Goal: Transaction & Acquisition: Purchase product/service

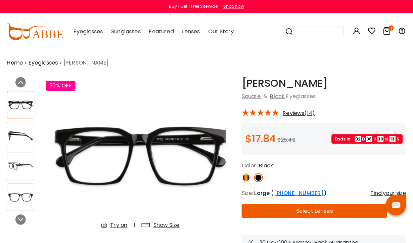
scroll to position [2, 0]
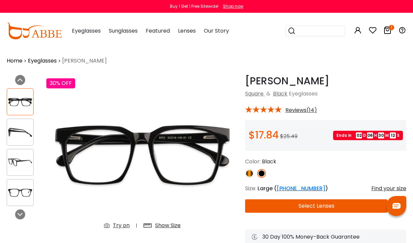
click at [327, 206] on button "Select Lenses" at bounding box center [316, 205] width 142 height 13
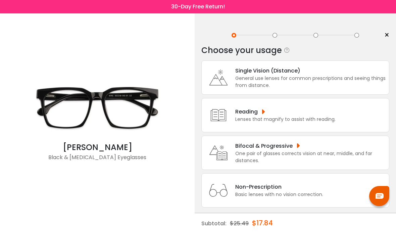
click at [326, 73] on div "Single Vision (Distance)" at bounding box center [310, 70] width 150 height 8
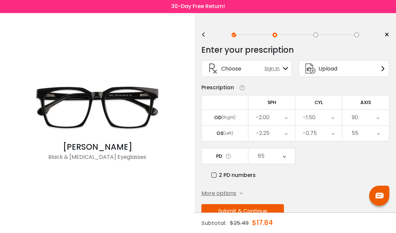
click at [247, 212] on button "Submit & Continue" at bounding box center [242, 211] width 83 height 14
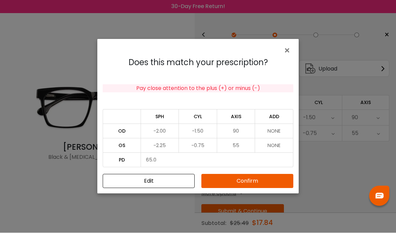
click at [243, 188] on button "Confirm" at bounding box center [247, 181] width 92 height 14
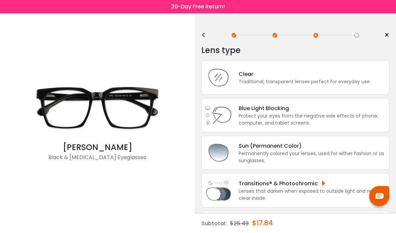
click at [303, 158] on div "Permanently colored your lenses, used for either fashion or as sunglasses." at bounding box center [312, 157] width 147 height 14
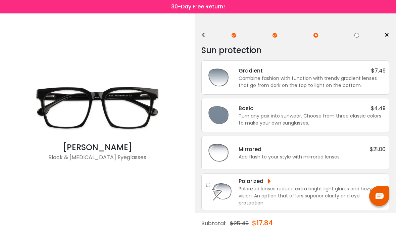
click at [339, 82] on div "Combine fashion with function with trendy gradient lenses that go from dark on …" at bounding box center [312, 82] width 147 height 14
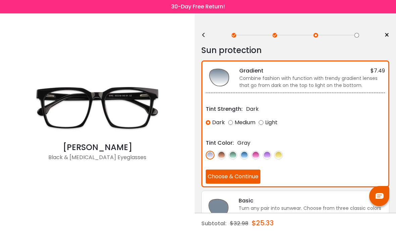
click at [271, 124] on div "Light" at bounding box center [268, 122] width 19 height 12
click at [341, 54] on div "Sun protection" at bounding box center [295, 50] width 188 height 13
click at [280, 155] on img at bounding box center [278, 155] width 9 height 9
click at [233, 177] on button "Choose & Continue" at bounding box center [233, 177] width 55 height 14
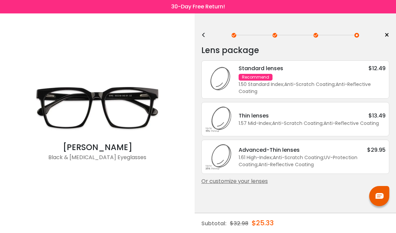
click at [357, 122] on div "1.57 Mid-Index ; Anti-Scratch Coating ; Anti-Reflective Coating ;" at bounding box center [312, 123] width 147 height 7
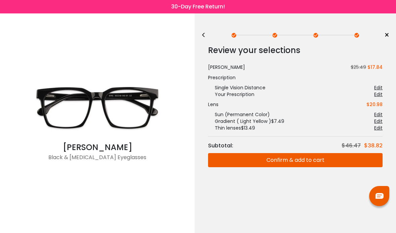
click at [318, 160] on button "Confirm & add to cart" at bounding box center [295, 160] width 175 height 14
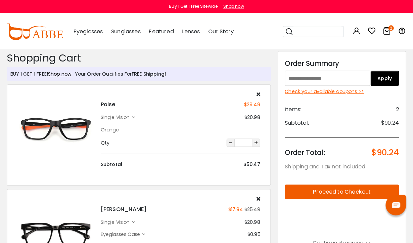
scroll to position [2, 0]
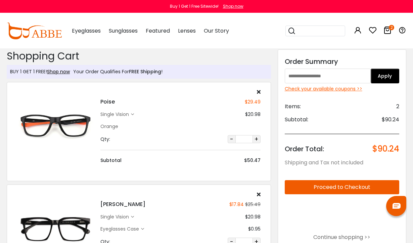
click at [102, 121] on div "Poise $29.49 single vision $20.98 Orange" at bounding box center [180, 126] width 166 height 75
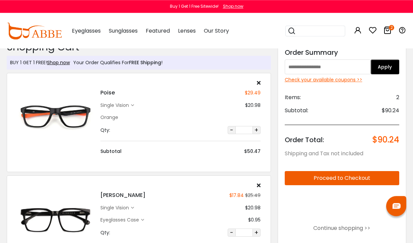
scroll to position [7, 0]
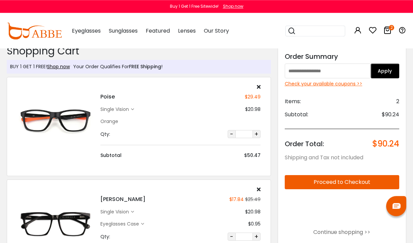
click at [116, 110] on div "single vision" at bounding box center [115, 109] width 31 height 7
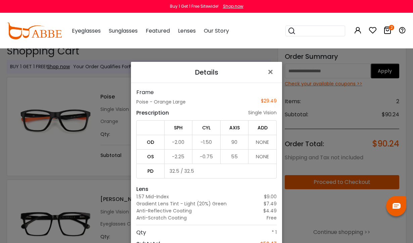
scroll to position [0, 0]
click at [271, 68] on span "×" at bounding box center [272, 72] width 10 height 14
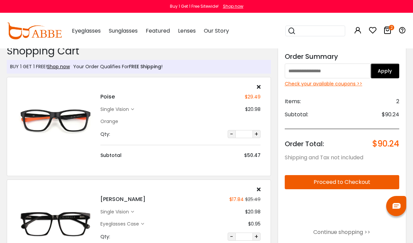
click at [131, 108] on div "single vision" at bounding box center [115, 109] width 31 height 7
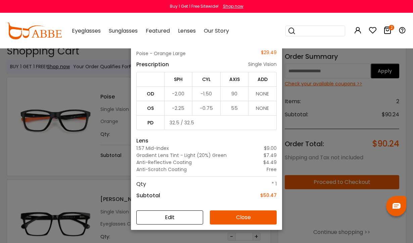
scroll to position [48, 0]
click at [174, 214] on button "Edit" at bounding box center [169, 217] width 67 height 14
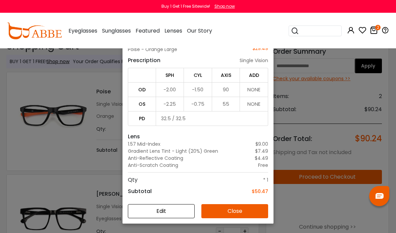
click button "Close"
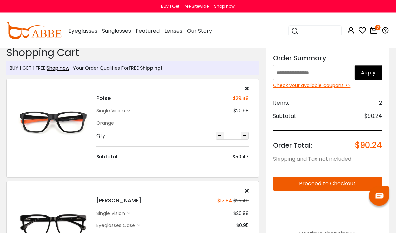
scroll to position [0, 0]
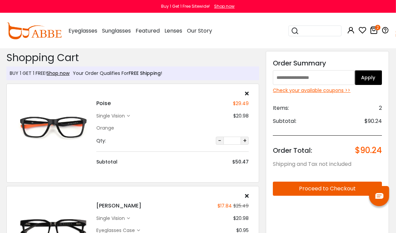
click input "text"
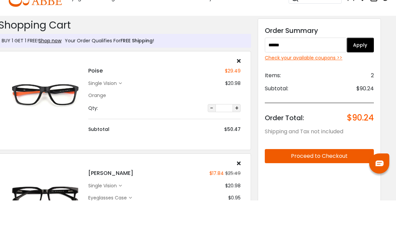
type input "******"
click button "Apply"
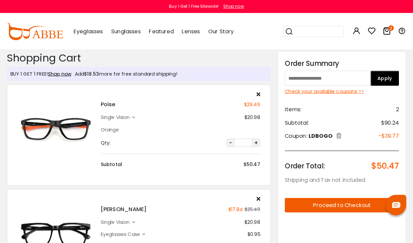
scroll to position [2, 0]
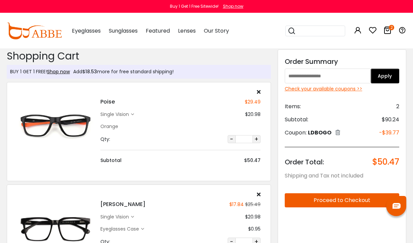
click at [347, 199] on button "Proceed to Checkout" at bounding box center [342, 200] width 114 height 14
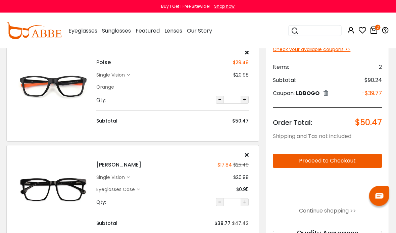
scroll to position [37, 0]
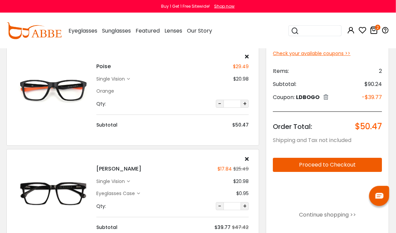
click at [129, 78] on icon at bounding box center [128, 79] width 3 height 3
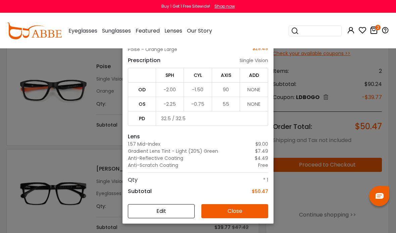
scroll to position [48, 0]
click at [167, 218] on button "Edit" at bounding box center [161, 211] width 67 height 14
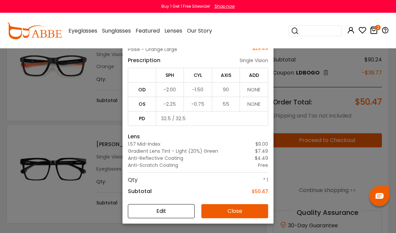
click at [71, 114] on div "Details × Frame Poise - Orange Large $29.49 Prescription single vision SPH CYL …" at bounding box center [198, 116] width 396 height 233
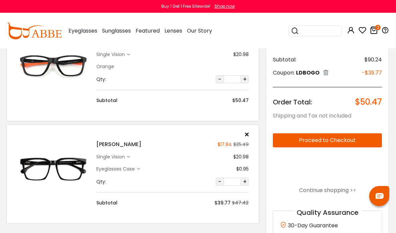
click at [59, 160] on img at bounding box center [53, 169] width 73 height 37
click at [55, 165] on img at bounding box center [53, 169] width 73 height 37
click at [56, 166] on img at bounding box center [53, 169] width 73 height 37
click at [55, 166] on img at bounding box center [53, 169] width 73 height 37
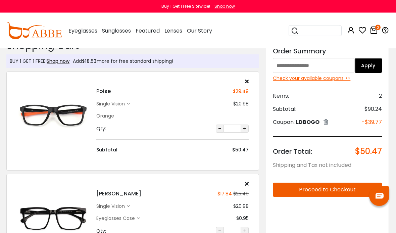
scroll to position [0, 0]
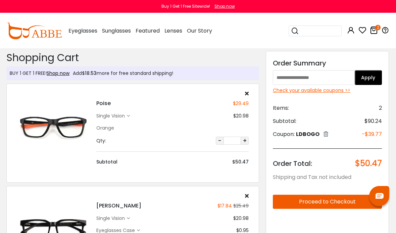
click at [54, 122] on img at bounding box center [53, 128] width 73 height 37
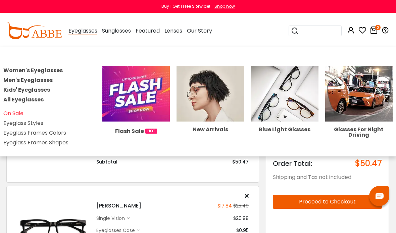
click at [86, 29] on span "Eyeglasses" at bounding box center [82, 31] width 29 height 8
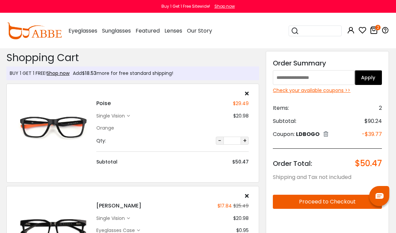
click at [83, 30] on span "Eyeglasses" at bounding box center [82, 31] width 29 height 8
click at [83, 31] on span "Eyeglasses" at bounding box center [82, 31] width 29 height 8
click at [39, 32] on img at bounding box center [34, 30] width 55 height 17
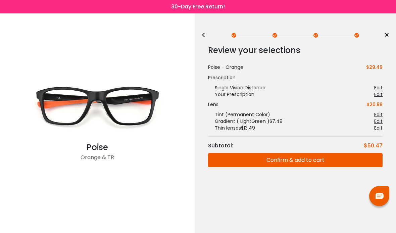
click at [379, 127] on div "Edit" at bounding box center [378, 128] width 8 height 7
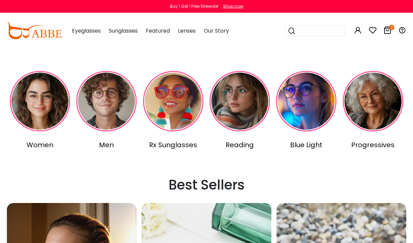
scroll to position [144, 0]
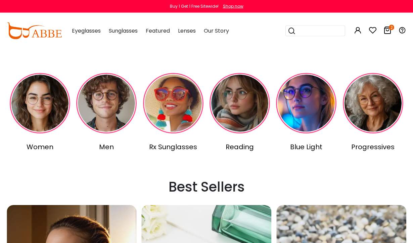
click at [107, 149] on div "Men" at bounding box center [107, 147] width 64 height 10
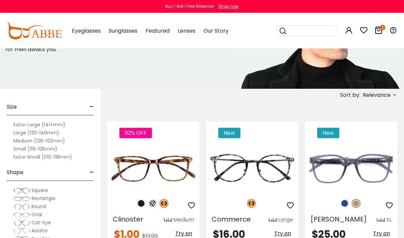
scroll to position [78, 0]
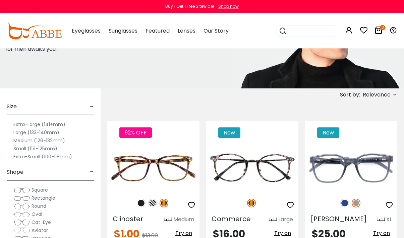
click at [22, 132] on label "Large (133-140mm)" at bounding box center [36, 132] width 46 height 8
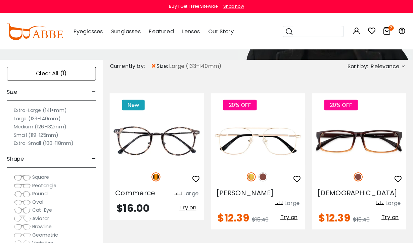
scroll to position [131, 0]
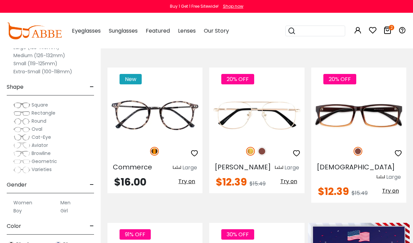
click at [66, 198] on label "Men" at bounding box center [65, 202] width 10 height 8
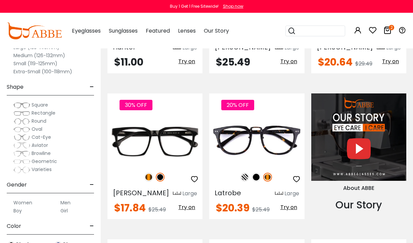
scroll to position [563, 0]
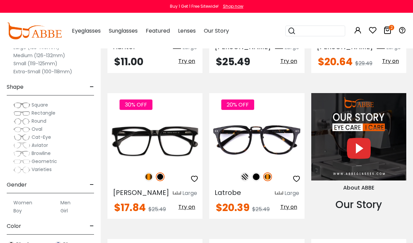
click at [0, 0] on img at bounding box center [0, 0] width 0 height 0
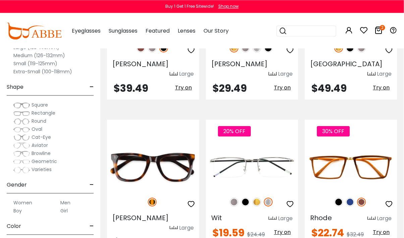
scroll to position [847, 0]
click at [0, 0] on img at bounding box center [0, 0] width 0 height 0
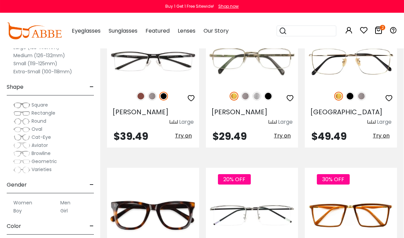
scroll to position [799, 0]
click at [0, 0] on img at bounding box center [0, 0] width 0 height 0
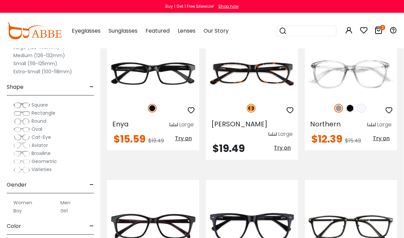
scroll to position [1383, 0]
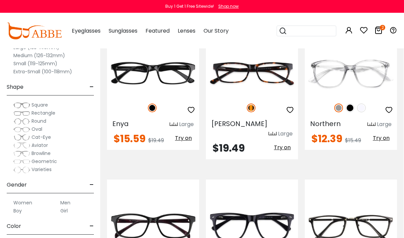
click at [0, 0] on img at bounding box center [0, 0] width 0 height 0
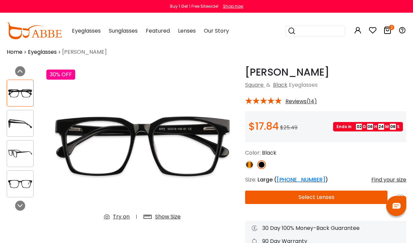
scroll to position [11, 0]
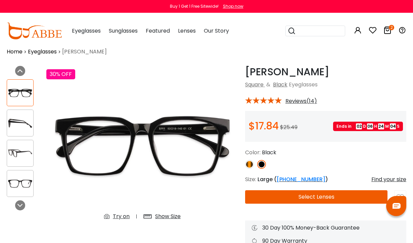
click at [22, 148] on img at bounding box center [20, 153] width 26 height 13
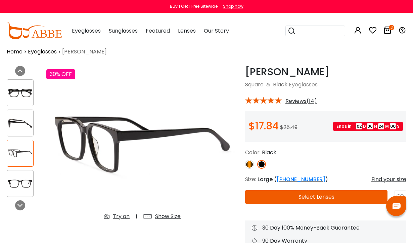
click at [25, 182] on img at bounding box center [20, 183] width 26 height 13
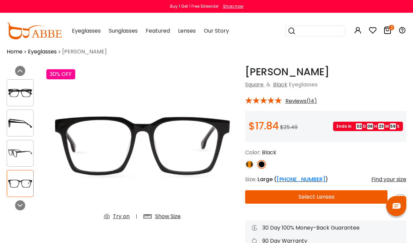
click at [24, 126] on img at bounding box center [20, 122] width 26 height 13
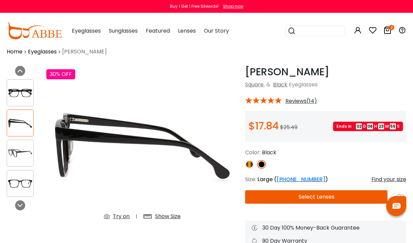
click at [142, 155] on img at bounding box center [142, 146] width 192 height 160
click at [152, 149] on img at bounding box center [142, 146] width 192 height 160
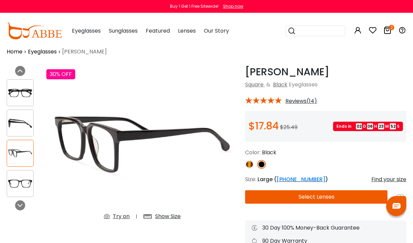
click at [161, 138] on img at bounding box center [142, 146] width 192 height 160
click at [22, 93] on img at bounding box center [20, 92] width 26 height 13
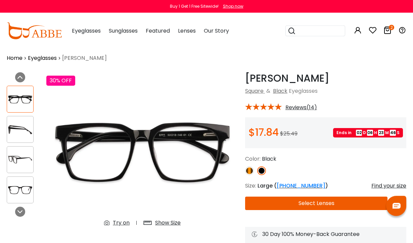
scroll to position [0, 0]
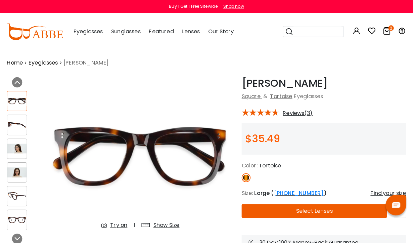
scroll to position [2, 0]
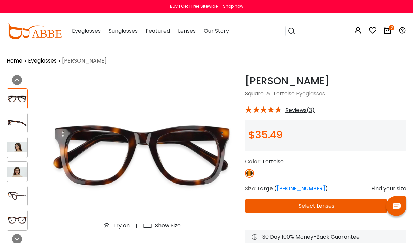
click at [20, 147] on img at bounding box center [17, 147] width 20 height 10
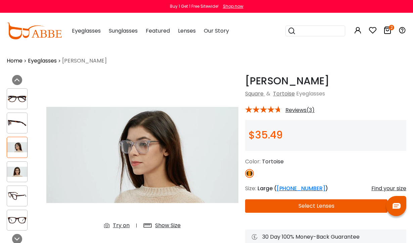
click at [18, 172] on img at bounding box center [17, 171] width 20 height 10
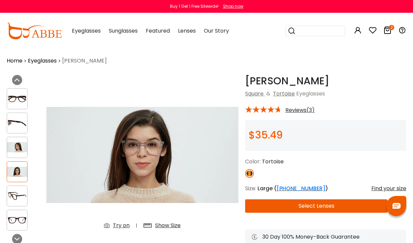
click at [16, 124] on img at bounding box center [17, 123] width 20 height 10
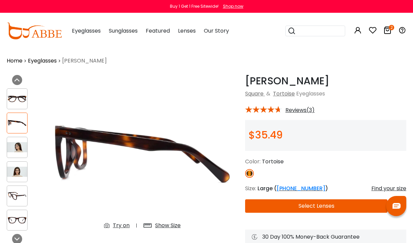
click at [20, 98] on img at bounding box center [17, 99] width 20 height 10
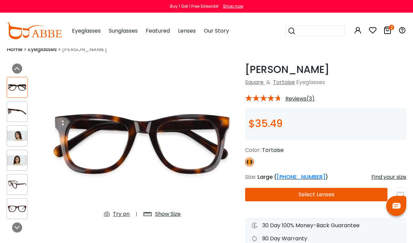
scroll to position [13, 0]
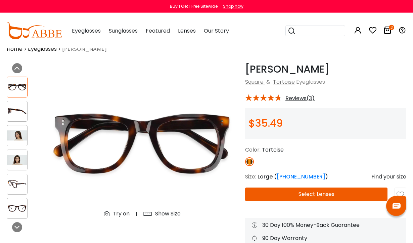
click at [18, 183] on img at bounding box center [17, 184] width 20 height 10
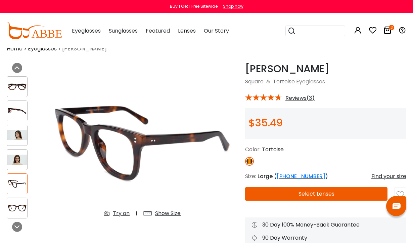
click at [19, 206] on img at bounding box center [17, 208] width 20 height 10
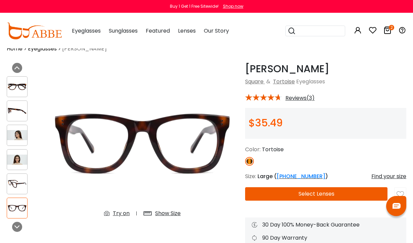
click at [19, 86] on img at bounding box center [17, 87] width 20 height 10
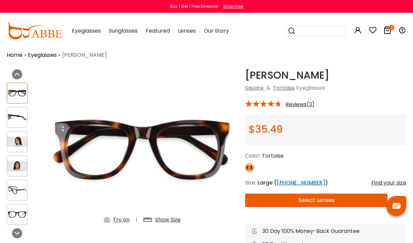
scroll to position [0, 0]
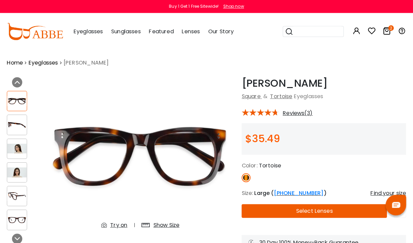
scroll to position [2, 0]
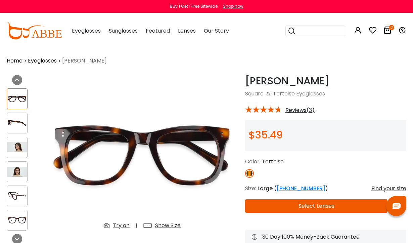
click at [385, 188] on div "Find your size" at bounding box center [388, 188] width 35 height 8
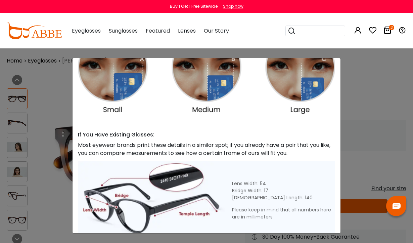
scroll to position [187, 0]
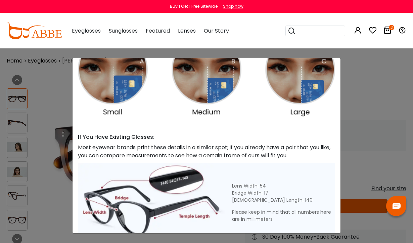
click at [303, 97] on img at bounding box center [206, 28] width 257 height 178
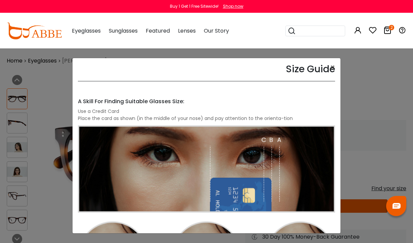
scroll to position [0, 0]
click at [369, 103] on div "Size Guide × A Skill For Finding Suitable Glasses Size: Use a Credit Card Place…" at bounding box center [206, 121] width 413 height 243
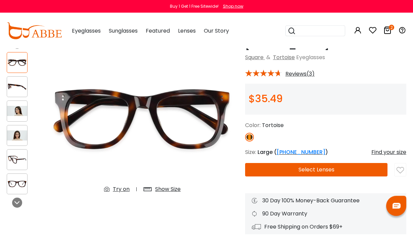
click at [18, 158] on img at bounding box center [17, 159] width 20 height 10
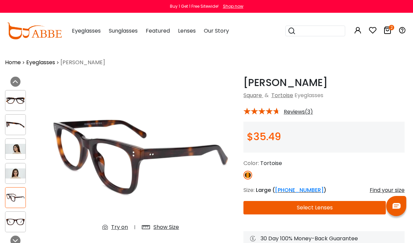
scroll to position [2, 2]
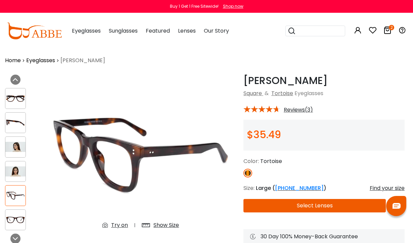
click at [16, 121] on img at bounding box center [15, 122] width 20 height 10
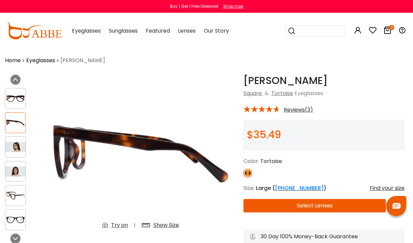
click at [17, 93] on img at bounding box center [15, 98] width 20 height 10
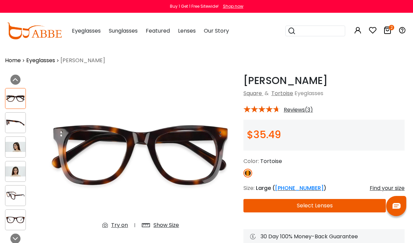
click at [160, 226] on div "Show Size" at bounding box center [166, 225] width 26 height 8
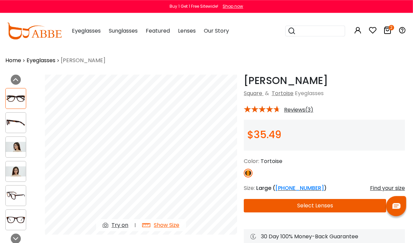
scroll to position [0, 1]
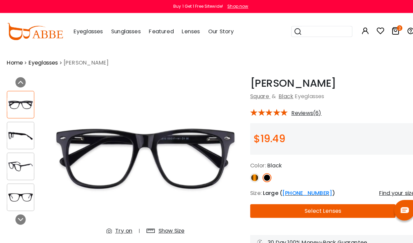
scroll to position [2, 0]
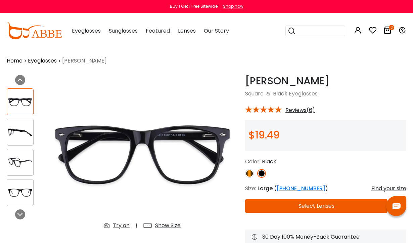
click at [165, 224] on div "Show Size" at bounding box center [168, 225] width 26 height 8
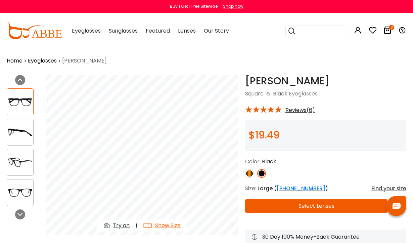
click at [24, 158] on img at bounding box center [20, 162] width 26 height 13
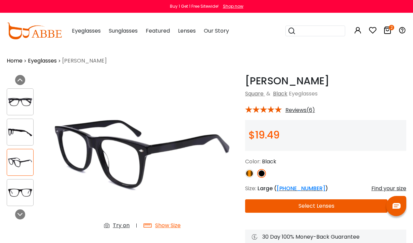
click at [25, 190] on img at bounding box center [20, 192] width 26 height 13
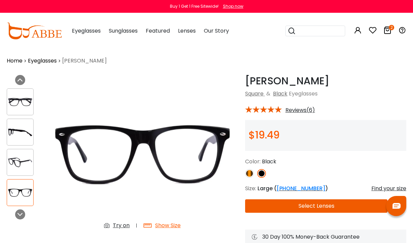
click at [250, 172] on img at bounding box center [249, 173] width 9 height 9
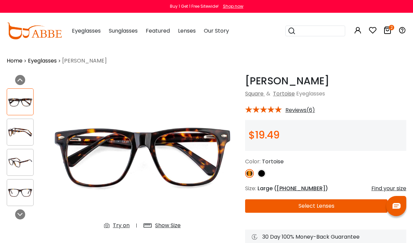
click at [24, 132] on img at bounding box center [20, 132] width 26 height 13
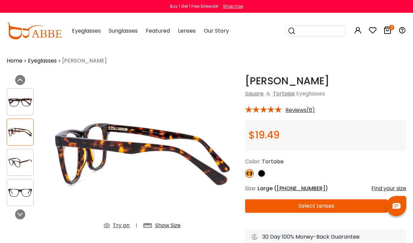
click at [22, 160] on img at bounding box center [20, 162] width 26 height 13
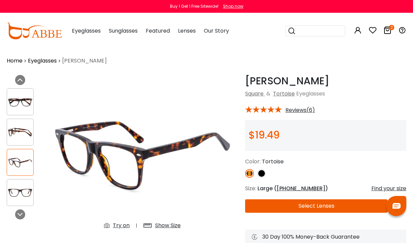
click at [22, 133] on img at bounding box center [20, 132] width 26 height 13
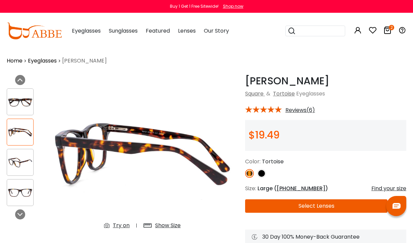
click at [22, 99] on img at bounding box center [20, 101] width 26 height 13
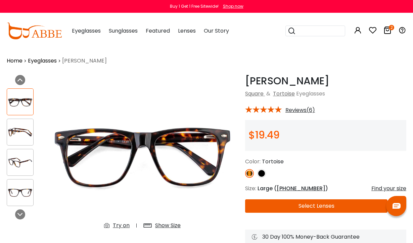
scroll to position [0, 0]
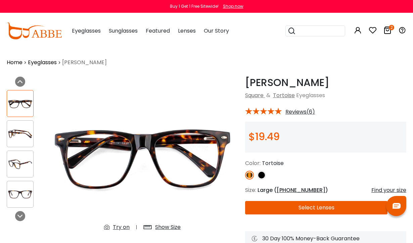
click at [323, 207] on button "Select Lenses" at bounding box center [316, 207] width 142 height 13
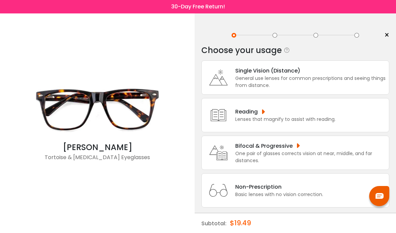
click at [332, 75] on div "Single Vision (Distance)" at bounding box center [310, 70] width 150 height 8
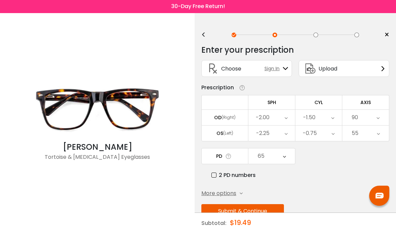
click at [240, 212] on button "Submit & Continue" at bounding box center [242, 211] width 83 height 14
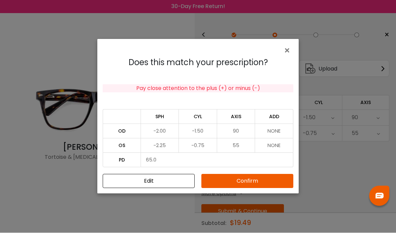
click at [247, 188] on button "Confirm" at bounding box center [247, 181] width 92 height 14
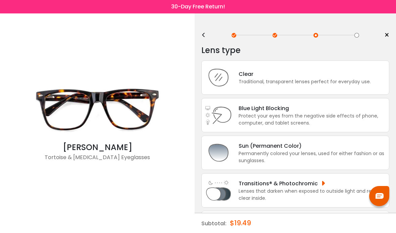
click at [286, 155] on div "Permanently colored your lenses, used for either fashion or as sunglasses." at bounding box center [312, 157] width 147 height 14
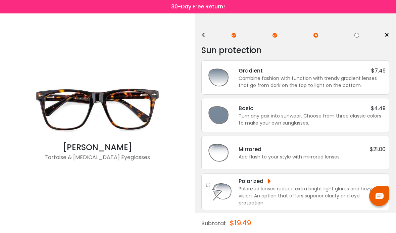
click at [363, 78] on div "Combine fashion with function with trendy gradient lenses that go from dark on …" at bounding box center [312, 82] width 147 height 14
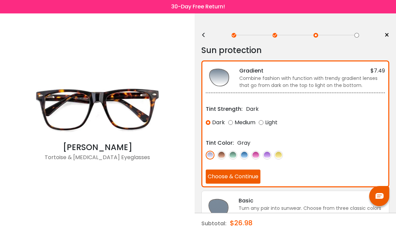
click at [282, 154] on img at bounding box center [278, 155] width 9 height 9
click at [262, 123] on div "Light" at bounding box center [268, 122] width 19 height 12
click at [239, 174] on button "Choose & Continue" at bounding box center [233, 177] width 55 height 14
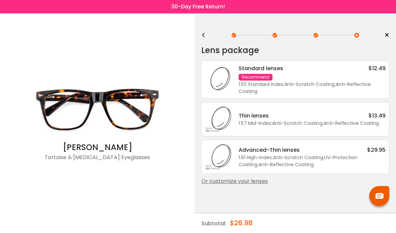
click at [366, 119] on div "Thin lenses $13.49" at bounding box center [312, 115] width 147 height 8
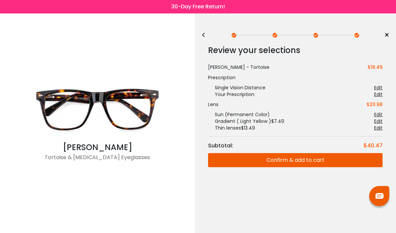
click at [323, 158] on button "Confirm & add to cart" at bounding box center [295, 160] width 175 height 14
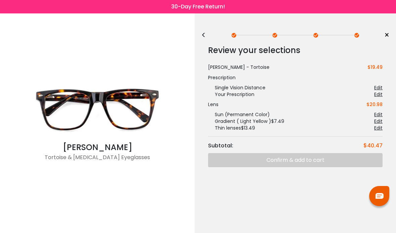
scroll to position [25, 0]
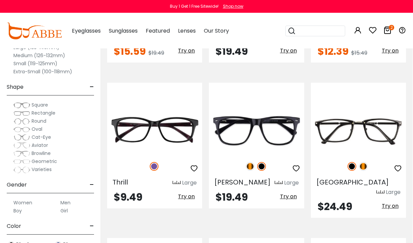
scroll to position [1452, 0]
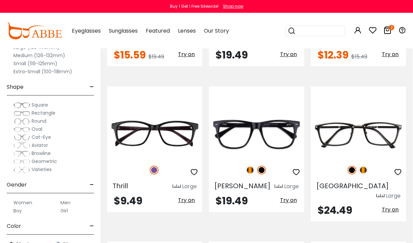
click at [362, 165] on img at bounding box center [363, 169] width 9 height 9
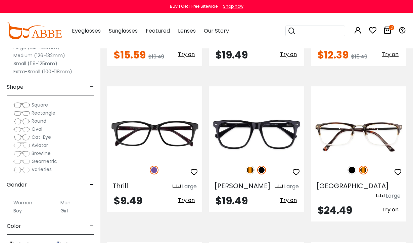
click at [0, 0] on img at bounding box center [0, 0] width 0 height 0
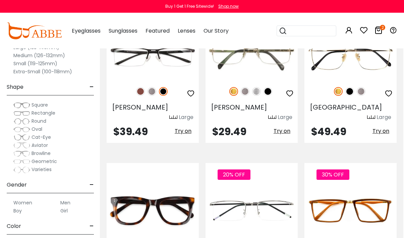
scroll to position [803, 1]
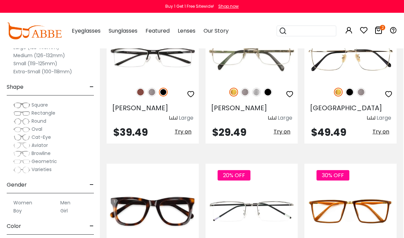
click at [0, 0] on img at bounding box center [0, 0] width 0 height 0
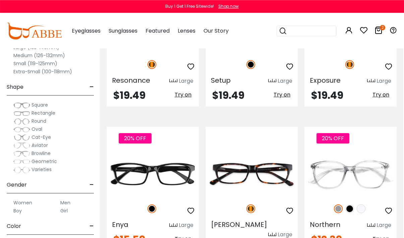
scroll to position [1282, 1]
click at [351, 204] on img at bounding box center [350, 208] width 9 height 9
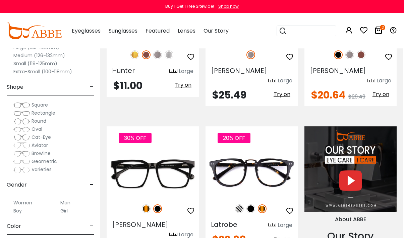
scroll to position [533, 1]
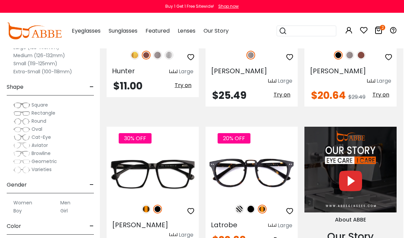
click at [0, 0] on img at bounding box center [0, 0] width 0 height 0
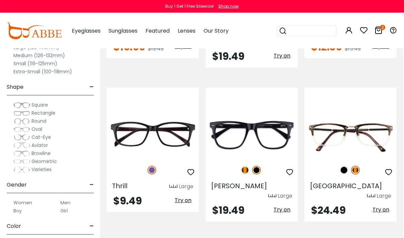
scroll to position [1475, 1]
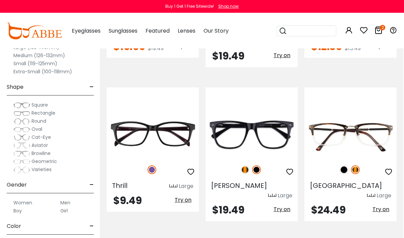
click at [0, 0] on img at bounding box center [0, 0] width 0 height 0
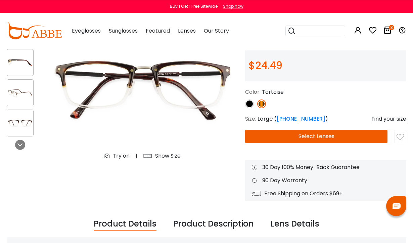
scroll to position [59, 0]
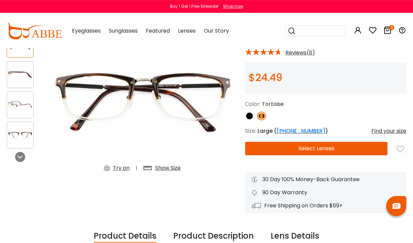
click at [167, 166] on div "Show Size" at bounding box center [168, 168] width 26 height 8
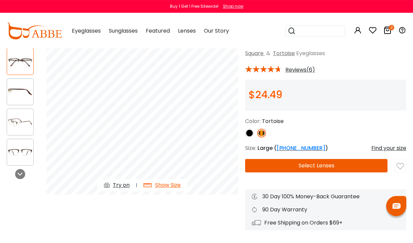
scroll to position [42, 0]
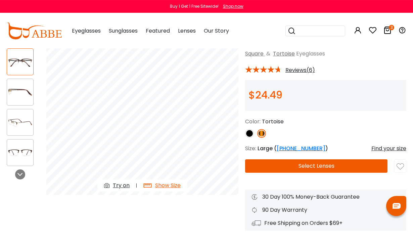
click at [23, 150] on img at bounding box center [20, 152] width 26 height 13
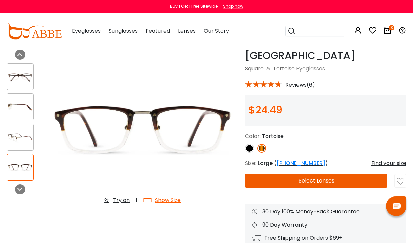
scroll to position [0, 0]
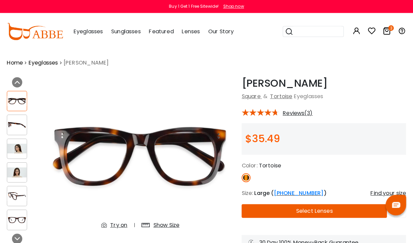
scroll to position [2, 0]
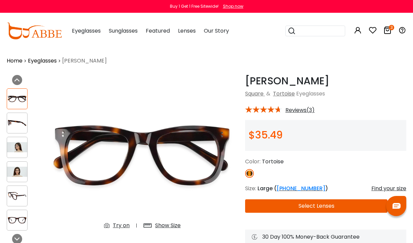
click at [17, 123] on img at bounding box center [17, 123] width 20 height 10
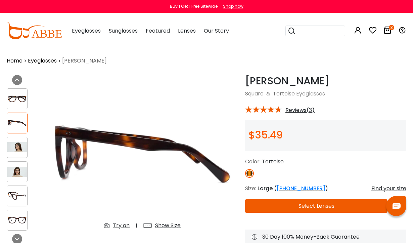
click at [167, 223] on div "Show Size" at bounding box center [168, 225] width 26 height 8
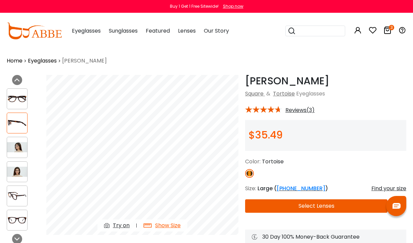
click at [17, 97] on img at bounding box center [17, 99] width 20 height 10
click at [167, 228] on div "Show Size" at bounding box center [168, 225] width 26 height 8
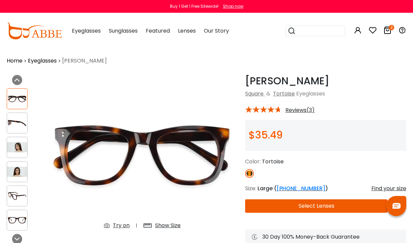
click at [166, 225] on div "Show Size" at bounding box center [168, 225] width 26 height 8
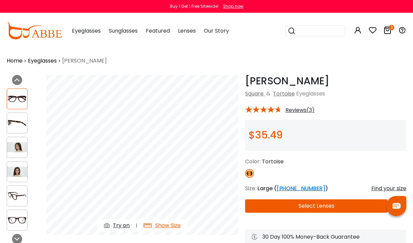
scroll to position [0, 0]
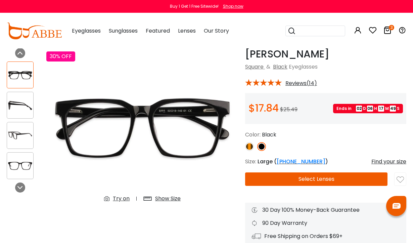
scroll to position [29, 0]
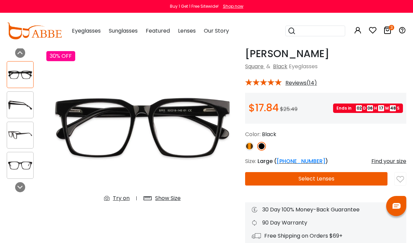
click at [170, 197] on div "Show Size" at bounding box center [168, 198] width 26 height 8
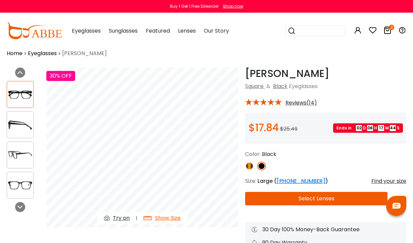
scroll to position [0, 0]
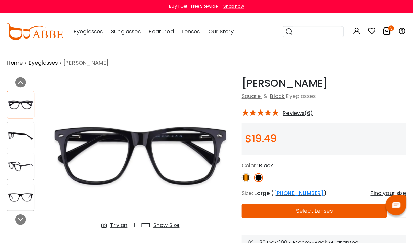
scroll to position [2, 0]
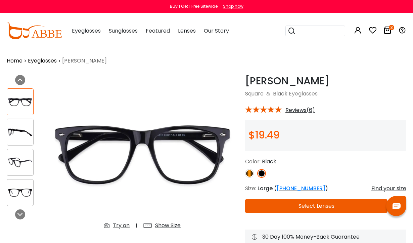
click at [167, 224] on div "Show Size" at bounding box center [168, 225] width 26 height 8
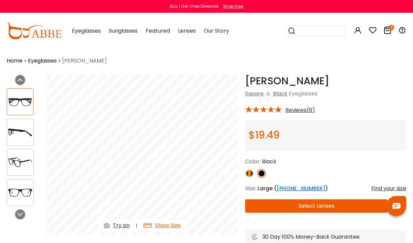
click at [248, 174] on img at bounding box center [249, 173] width 9 height 9
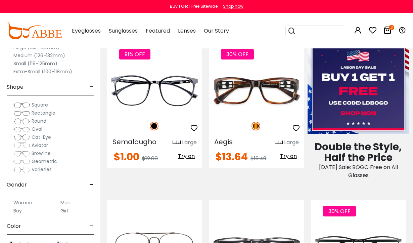
click at [0, 0] on img at bounding box center [0, 0] width 0 height 0
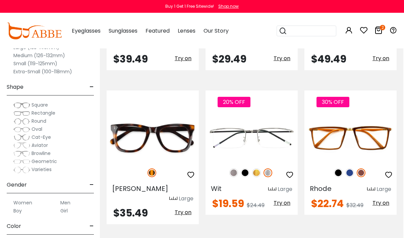
scroll to position [877, 1]
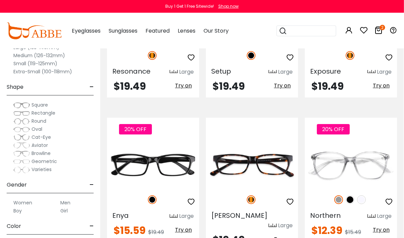
click at [351, 195] on img at bounding box center [350, 199] width 9 height 9
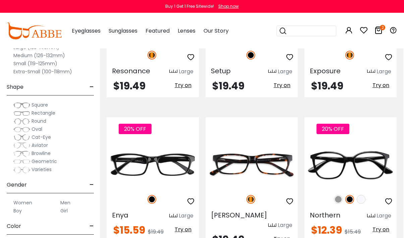
click at [339, 195] on img at bounding box center [338, 199] width 9 height 9
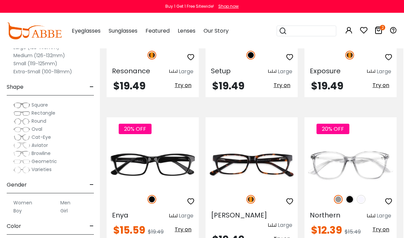
click at [365, 195] on img at bounding box center [361, 199] width 9 height 9
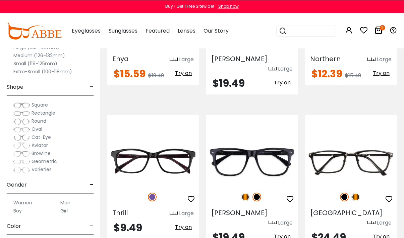
scroll to position [1448, 1]
click at [244, 192] on img at bounding box center [245, 196] width 9 height 9
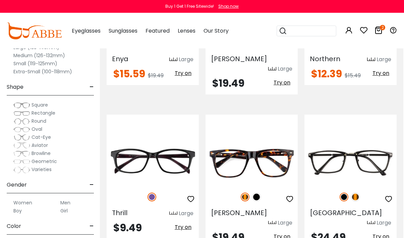
click at [361, 190] on div at bounding box center [351, 197] width 92 height 14
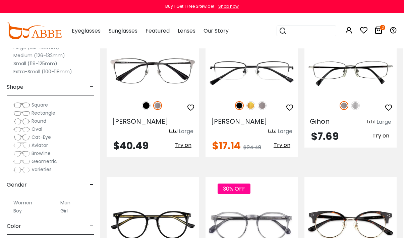
scroll to position [2461, 1]
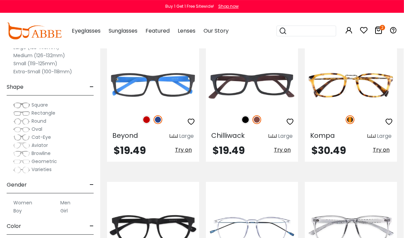
scroll to position [2898, 1]
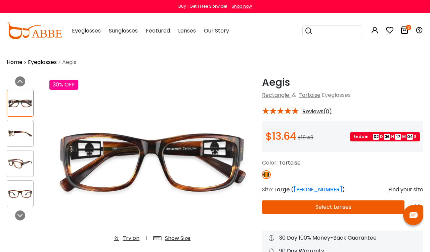
click at [171, 232] on img at bounding box center [152, 163] width 206 height 172
click at [175, 237] on div "Show Size" at bounding box center [178, 239] width 26 height 8
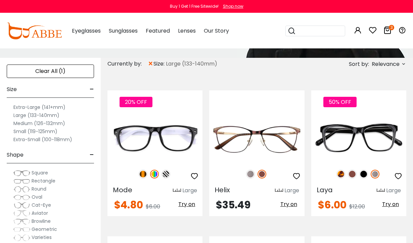
scroll to position [106, 0]
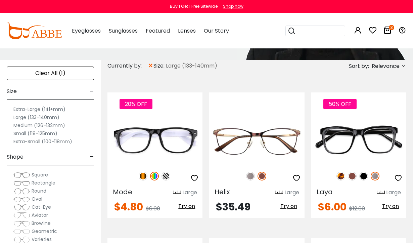
click at [352, 174] on img at bounding box center [352, 176] width 9 height 9
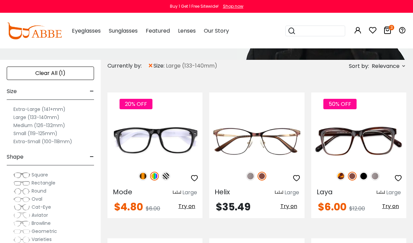
click at [366, 174] on img at bounding box center [363, 176] width 9 height 9
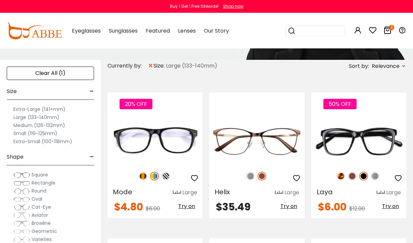
click at [340, 175] on img at bounding box center [340, 176] width 9 height 9
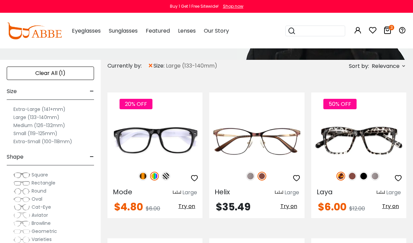
click at [351, 174] on img at bounding box center [352, 176] width 9 height 9
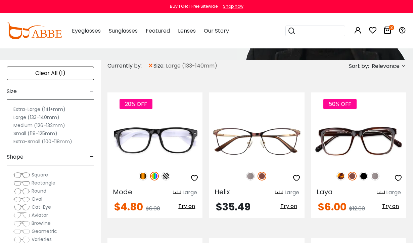
click at [366, 175] on img at bounding box center [363, 176] width 9 height 9
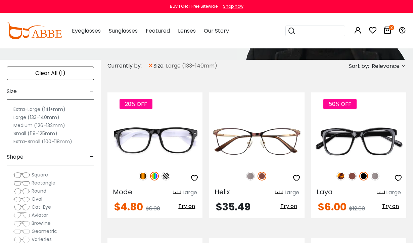
click at [376, 174] on img at bounding box center [375, 176] width 9 height 9
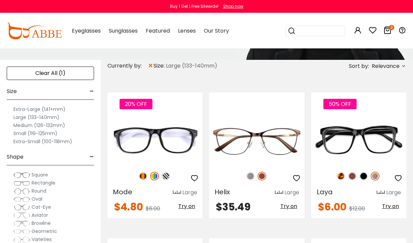
click at [250, 176] on img at bounding box center [250, 176] width 9 height 9
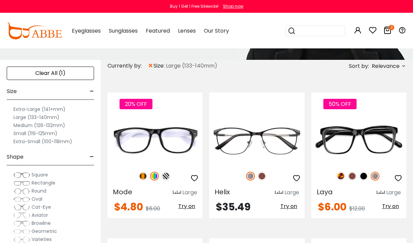
click at [0, 0] on img at bounding box center [0, 0] width 0 height 0
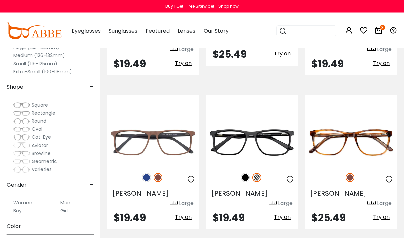
scroll to position [0, 0]
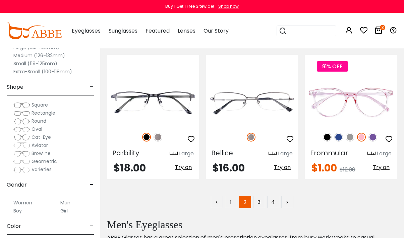
click at [257, 196] on link "3" at bounding box center [259, 202] width 12 height 12
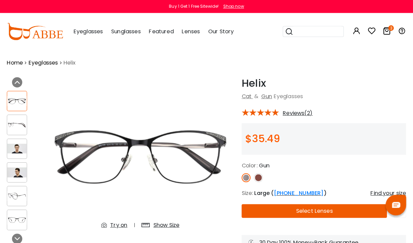
scroll to position [2, 0]
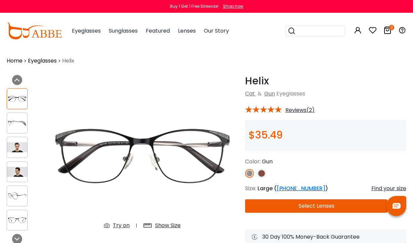
click at [17, 147] on img at bounding box center [17, 147] width 20 height 10
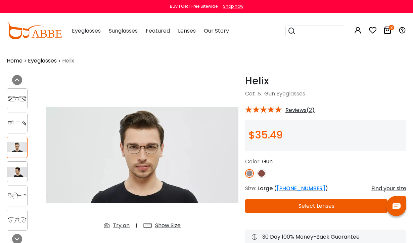
click at [20, 172] on img at bounding box center [17, 171] width 20 height 10
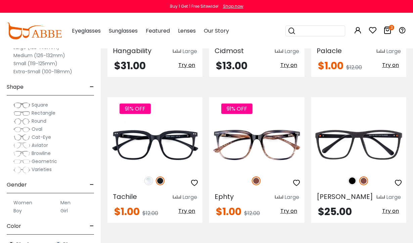
scroll to position [975, 0]
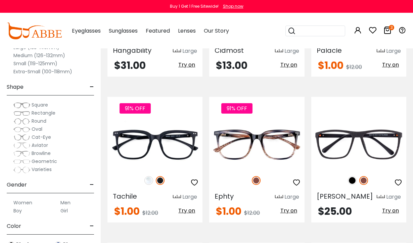
click at [0, 0] on img at bounding box center [0, 0] width 0 height 0
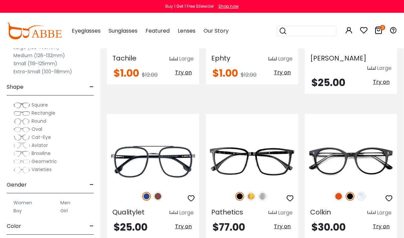
scroll to position [1110, 0]
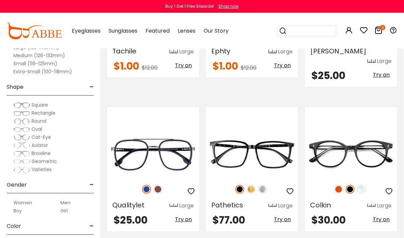
click at [0, 0] on img at bounding box center [0, 0] width 0 height 0
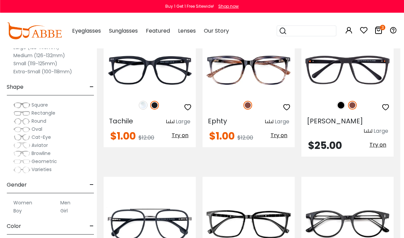
scroll to position [1029, 4]
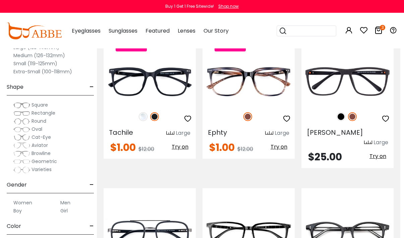
click at [0, 0] on img at bounding box center [0, 0] width 0 height 0
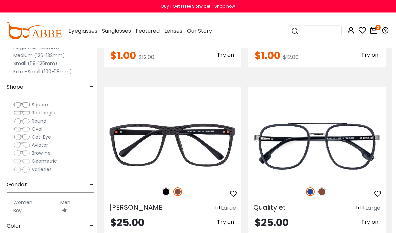
scroll to position [1695, 4]
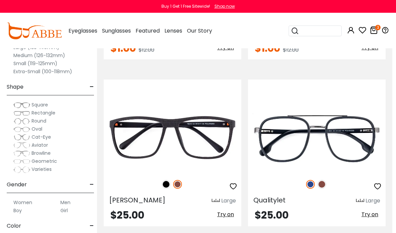
click at [169, 184] on img at bounding box center [166, 184] width 9 height 9
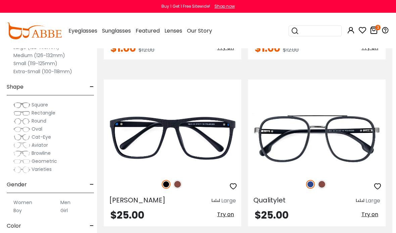
click at [179, 182] on img at bounding box center [177, 184] width 9 height 9
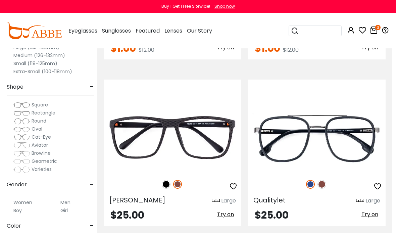
click at [0, 0] on img at bounding box center [0, 0] width 0 height 0
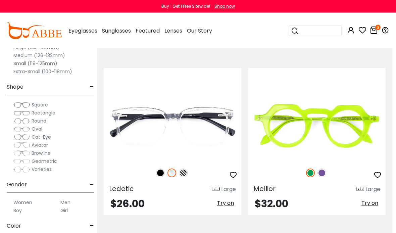
scroll to position [3875, 4]
click at [185, 173] on img at bounding box center [183, 173] width 9 height 9
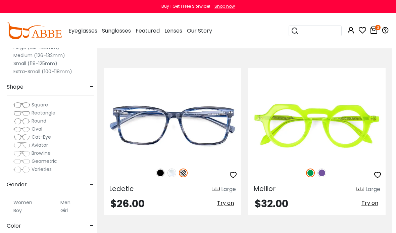
click at [159, 171] on img at bounding box center [160, 173] width 9 height 9
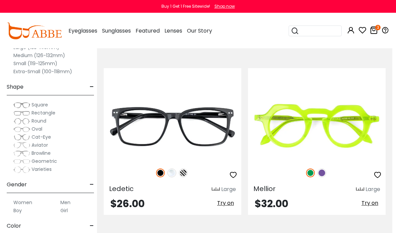
click at [174, 175] on img at bounding box center [171, 173] width 9 height 9
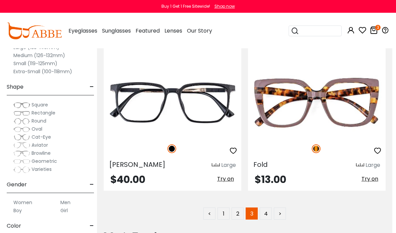
scroll to position [4901, 4]
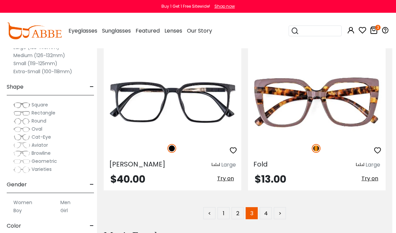
click at [265, 211] on link "4" at bounding box center [266, 213] width 12 height 12
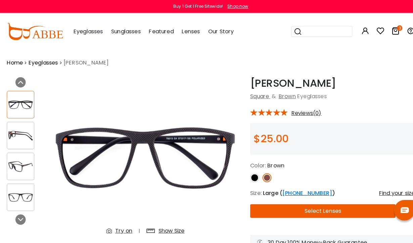
scroll to position [2, 0]
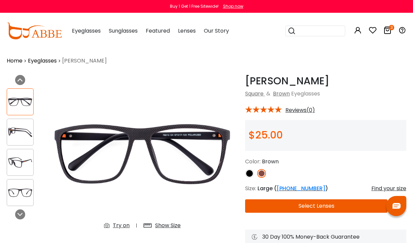
click at [25, 132] on img at bounding box center [20, 132] width 26 height 13
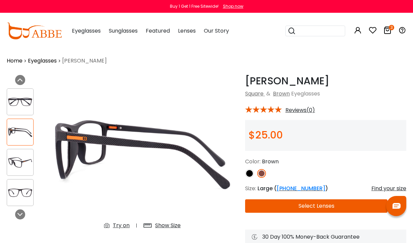
click at [23, 162] on img at bounding box center [20, 162] width 26 height 13
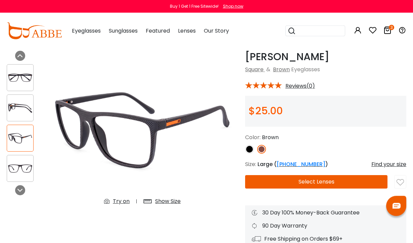
scroll to position [26, 0]
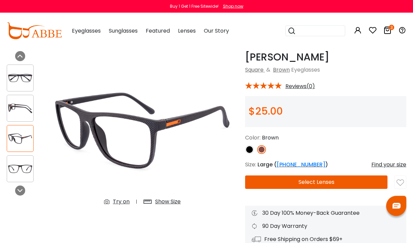
click at [167, 200] on div "Show Size" at bounding box center [168, 201] width 26 height 8
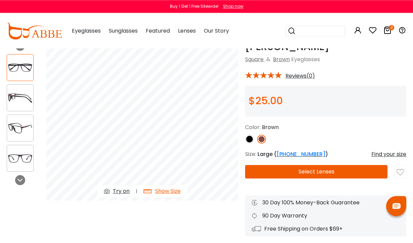
scroll to position [0, 0]
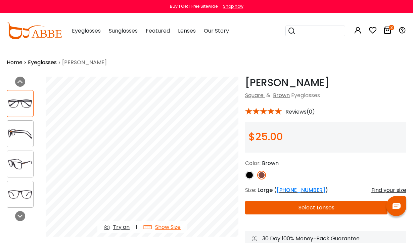
click at [29, 101] on img at bounding box center [20, 103] width 26 height 13
click at [17, 132] on img at bounding box center [20, 133] width 26 height 13
click at [22, 163] on img at bounding box center [20, 163] width 26 height 13
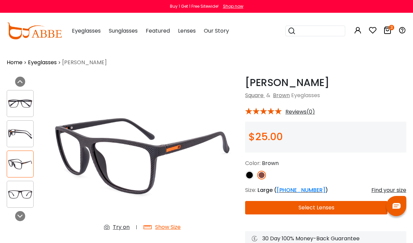
click at [23, 192] on img at bounding box center [20, 194] width 26 height 13
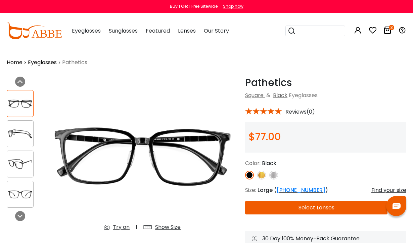
click at [22, 130] on img at bounding box center [20, 133] width 26 height 13
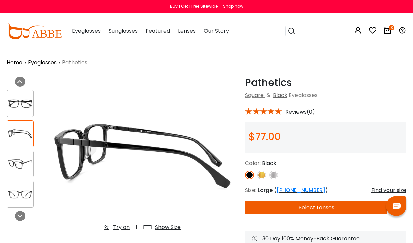
click at [25, 160] on img at bounding box center [20, 163] width 26 height 13
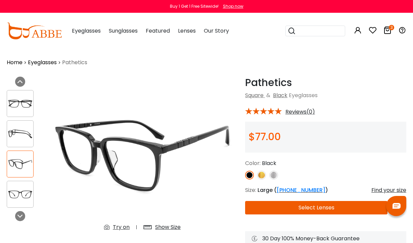
click at [27, 194] on img at bounding box center [20, 194] width 26 height 13
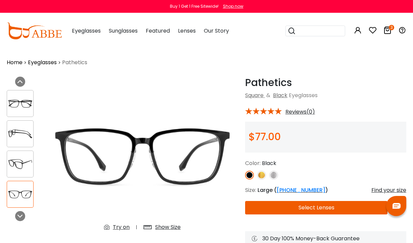
click at [169, 228] on div "Show Size" at bounding box center [168, 227] width 26 height 8
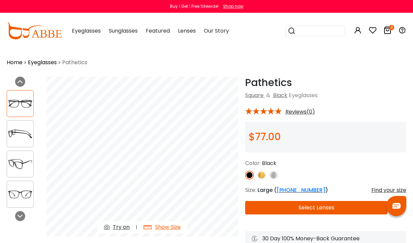
click at [20, 104] on img at bounding box center [20, 103] width 26 height 13
click at [22, 104] on img at bounding box center [20, 103] width 26 height 13
click at [25, 104] on img at bounding box center [20, 103] width 26 height 13
click at [24, 132] on img at bounding box center [20, 133] width 26 height 13
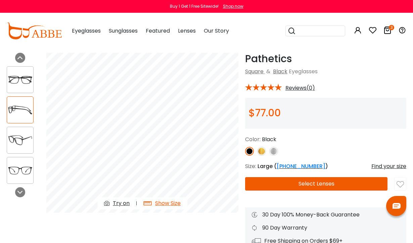
scroll to position [24, 0]
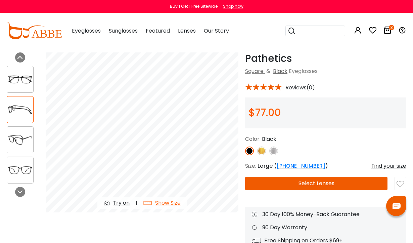
click at [22, 136] on img at bounding box center [20, 139] width 26 height 13
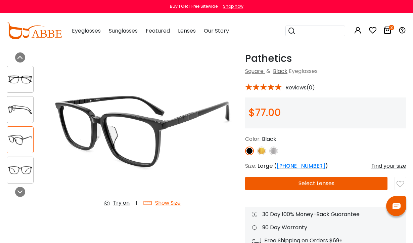
click at [23, 166] on img at bounding box center [20, 169] width 26 height 13
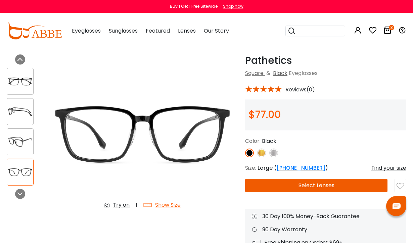
scroll to position [18, 0]
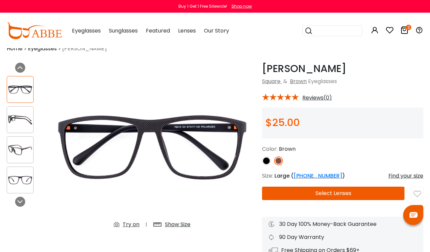
scroll to position [2, 0]
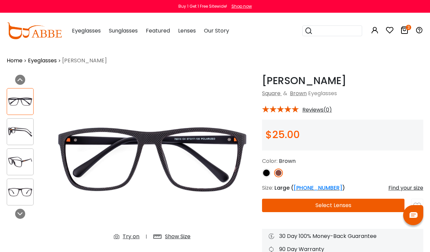
click at [19, 131] on img at bounding box center [20, 132] width 26 height 13
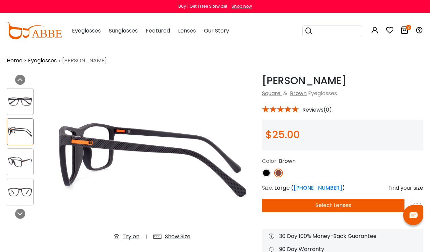
click at [25, 161] on img at bounding box center [20, 162] width 26 height 13
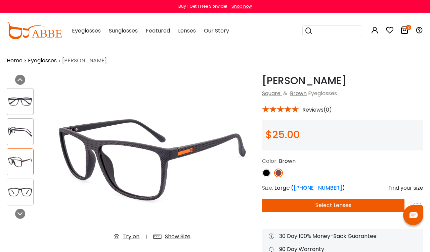
click at [26, 160] on img at bounding box center [20, 162] width 26 height 13
click at [24, 164] on img at bounding box center [20, 162] width 26 height 13
click at [20, 130] on img at bounding box center [20, 132] width 26 height 13
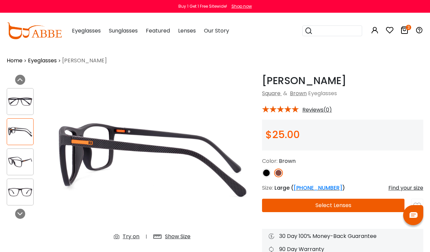
click at [23, 160] on img at bounding box center [20, 162] width 26 height 13
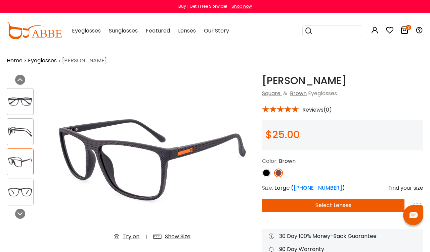
click at [22, 100] on img at bounding box center [20, 101] width 26 height 13
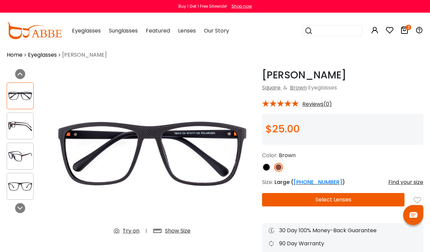
scroll to position [0, 0]
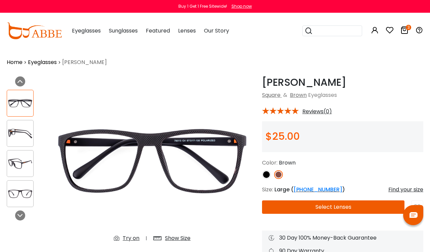
click at [269, 173] on img at bounding box center [266, 175] width 9 height 9
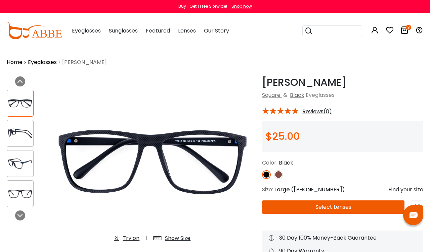
click at [281, 173] on img at bounding box center [278, 175] width 9 height 9
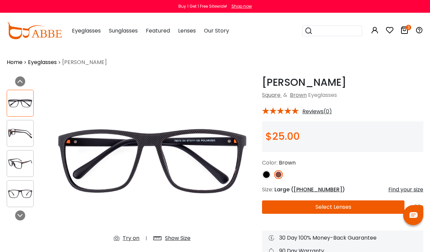
click at [20, 164] on img at bounding box center [20, 163] width 26 height 13
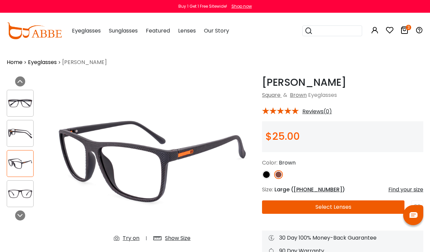
click at [266, 174] on img at bounding box center [266, 175] width 9 height 9
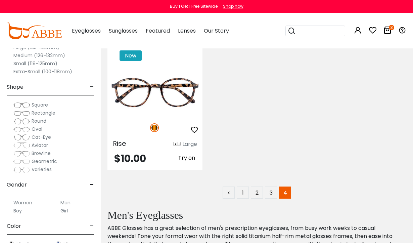
scroll to position [882, 0]
click at [271, 191] on link "3" at bounding box center [271, 193] width 12 height 12
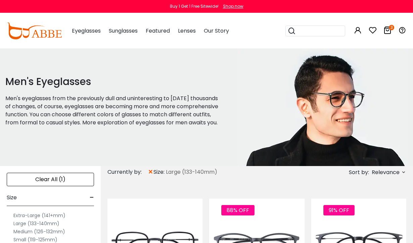
click at [389, 29] on icon "3" at bounding box center [391, 27] width 5 height 5
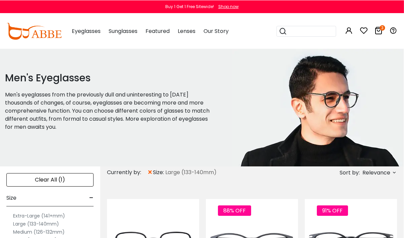
scroll to position [0, 0]
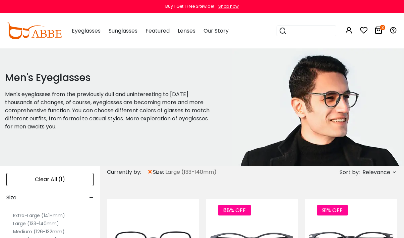
click at [305, 31] on input "search" at bounding box center [310, 31] width 47 height 10
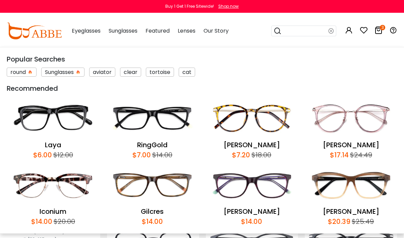
scroll to position [0, 0]
type input "***"
click at [381, 29] on icon "3" at bounding box center [382, 27] width 5 height 5
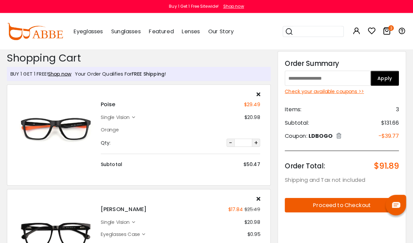
scroll to position [2, 0]
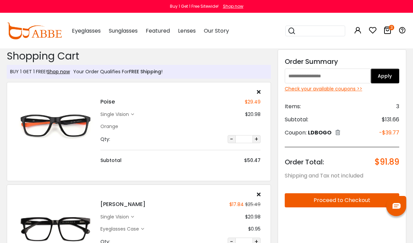
click at [321, 32] on input "search" at bounding box center [319, 31] width 47 height 10
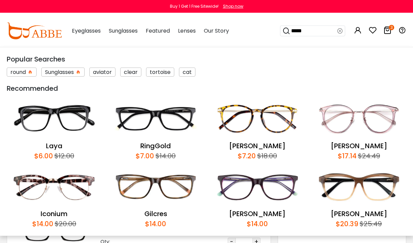
type input "*****"
click at [284, 34] on icon at bounding box center [286, 30] width 8 height 9
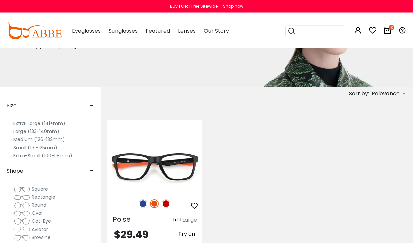
scroll to position [79, 0]
click at [0, 0] on img at bounding box center [0, 0] width 0 height 0
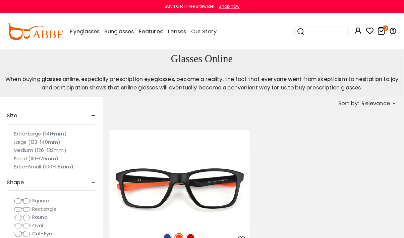
scroll to position [122, 0]
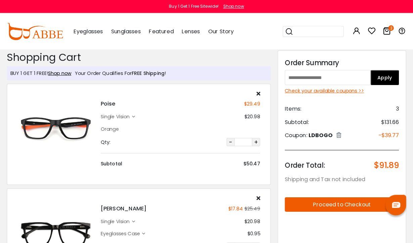
scroll to position [2, 0]
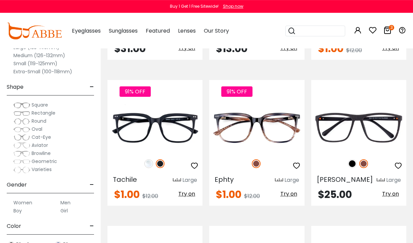
scroll to position [992, 0]
click at [0, 0] on img at bounding box center [0, 0] width 0 height 0
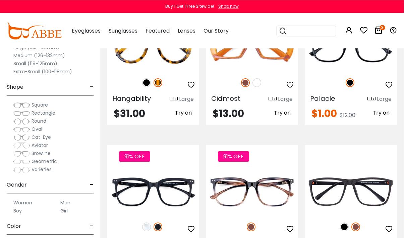
scroll to position [0, 0]
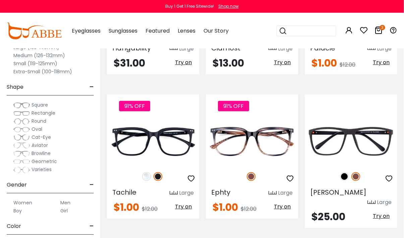
click at [0, 0] on img at bounding box center [0, 0] width 0 height 0
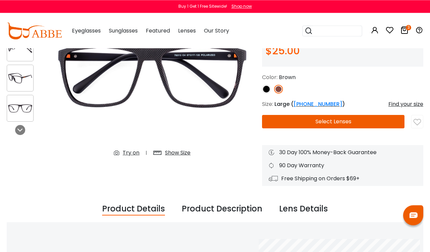
scroll to position [85, 0]
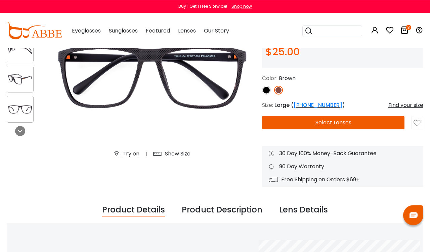
click at [339, 122] on button "Select Lenses" at bounding box center [333, 122] width 142 height 13
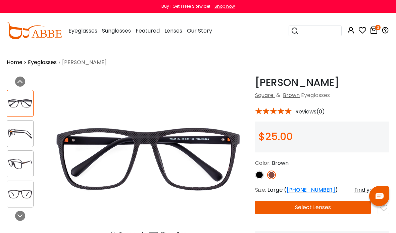
scroll to position [126, 0]
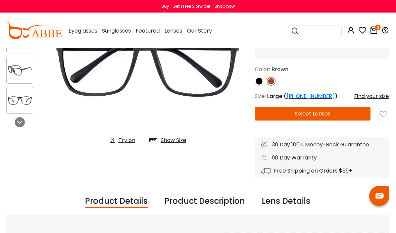
click at [176, 138] on div "Show Size" at bounding box center [174, 141] width 26 height 8
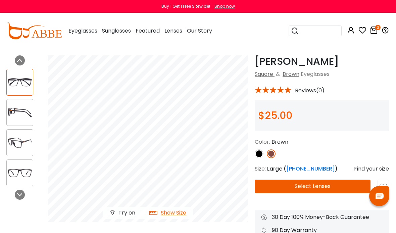
scroll to position [21, 0]
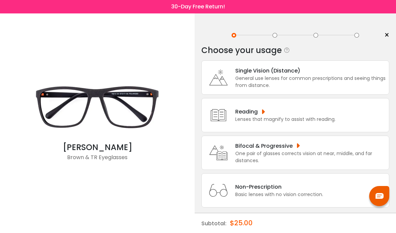
click at [280, 83] on div "General use lenses for common prescriptions and seeing things from distance." at bounding box center [310, 82] width 150 height 14
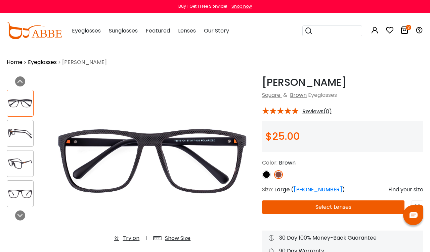
click at [343, 208] on button "Select Lenses" at bounding box center [333, 207] width 142 height 13
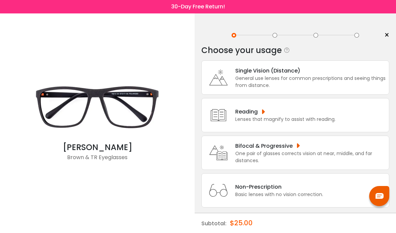
click at [342, 80] on div "General use lenses for common prescriptions and seeing things from distance." at bounding box center [310, 82] width 150 height 14
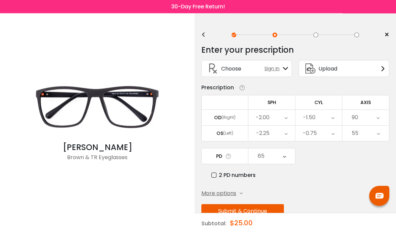
click at [244, 216] on button "Submit & Continue" at bounding box center [242, 211] width 83 height 14
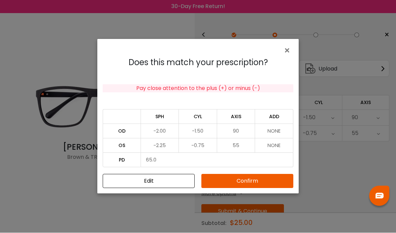
click at [249, 188] on button "Confirm" at bounding box center [247, 181] width 92 height 14
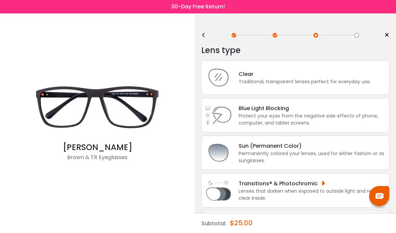
click at [283, 158] on div "Permanently colored your lenses, used for either fashion or as sunglasses." at bounding box center [312, 157] width 147 height 14
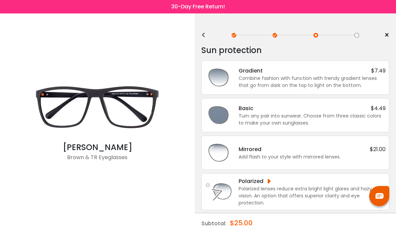
click at [322, 75] on div "Combine fashion with function with trendy gradient lenses that go from dark on …" at bounding box center [312, 82] width 147 height 14
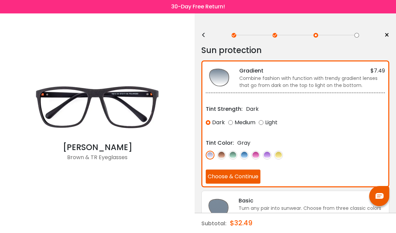
click at [355, 50] on div "Sun protection" at bounding box center [295, 50] width 188 height 13
click at [264, 119] on div "Light" at bounding box center [268, 122] width 19 height 12
click at [246, 154] on img at bounding box center [244, 155] width 9 height 9
click at [234, 154] on img at bounding box center [233, 155] width 9 height 9
click at [243, 176] on button "Choose & Continue" at bounding box center [233, 177] width 55 height 14
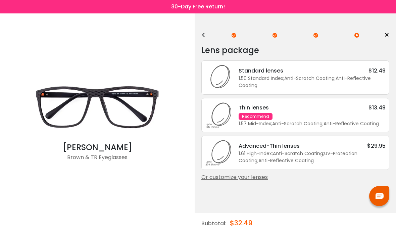
click at [354, 120] on div "Thin lenses $13.49 Recommend 1.57 Mid-Index ; Anti-Scratch Coating ; Anti-Refle…" at bounding box center [309, 115] width 154 height 24
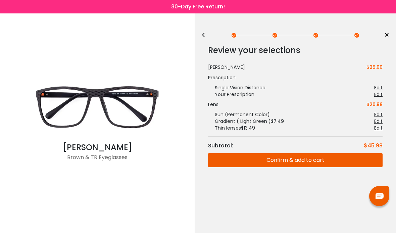
click at [308, 161] on button "Confirm & add to cart" at bounding box center [295, 160] width 175 height 14
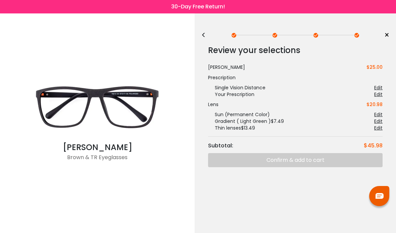
scroll to position [25, 0]
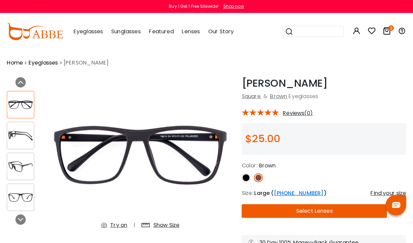
scroll to position [2, 0]
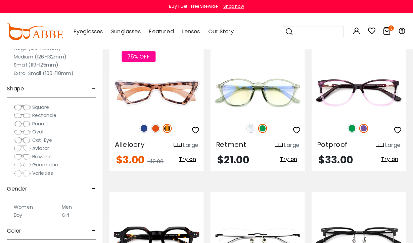
scroll to position [1607, 0]
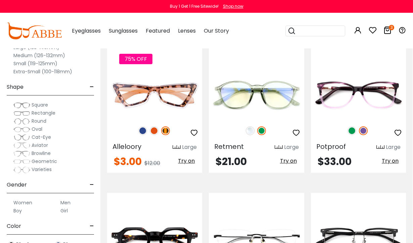
click at [251, 131] on img at bounding box center [250, 130] width 9 height 9
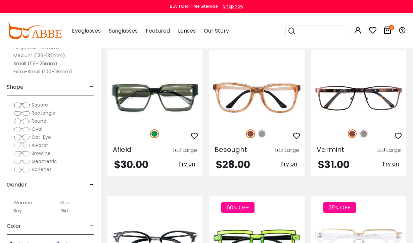
scroll to position [2623, 0]
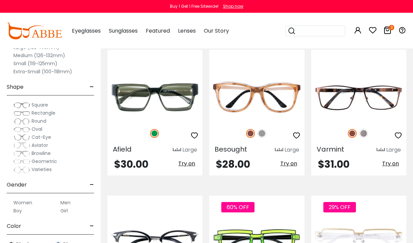
click at [0, 0] on img at bounding box center [0, 0] width 0 height 0
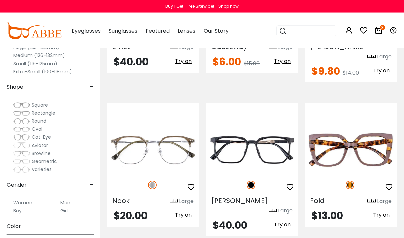
scroll to position [2873, 0]
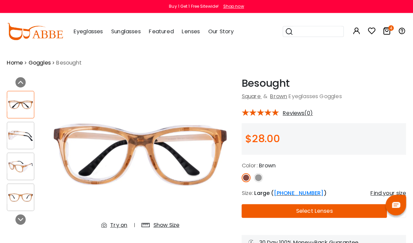
scroll to position [2, 0]
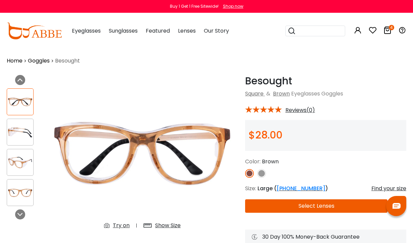
click at [22, 162] on img at bounding box center [20, 162] width 26 height 13
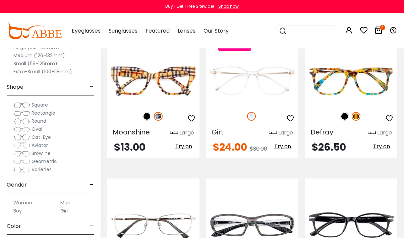
scroll to position [308, 0]
click at [345, 114] on img at bounding box center [345, 116] width 9 height 9
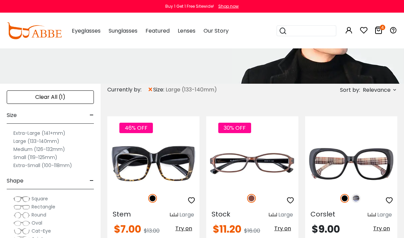
scroll to position [83, 0]
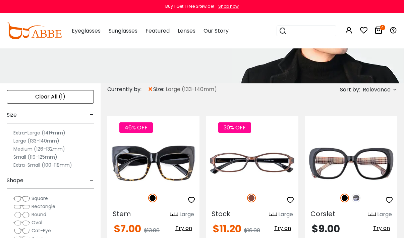
click at [21, 138] on label "Large (133-140mm)" at bounding box center [36, 141] width 46 height 8
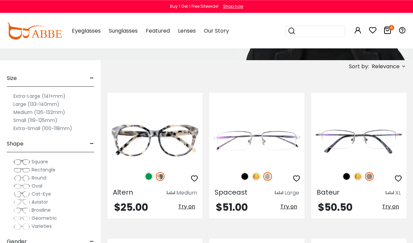
scroll to position [106, 0]
click at [20, 102] on label "Large (133-140mm)" at bounding box center [36, 104] width 46 height 8
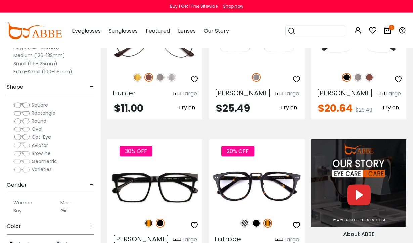
scroll to position [517, 0]
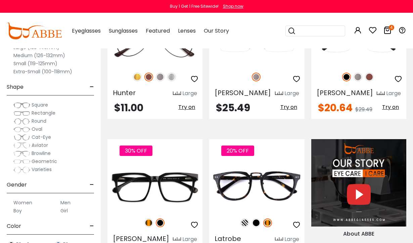
click at [67, 199] on label "Men" at bounding box center [65, 202] width 10 height 8
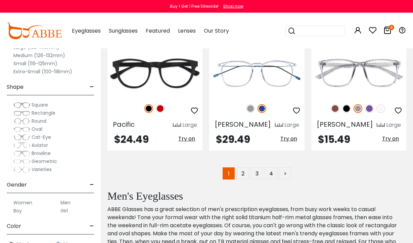
scroll to position [3007, 0]
click at [242, 167] on link "2" at bounding box center [243, 173] width 12 height 12
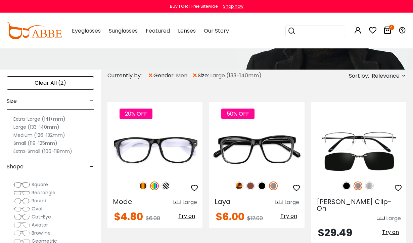
scroll to position [97, 0]
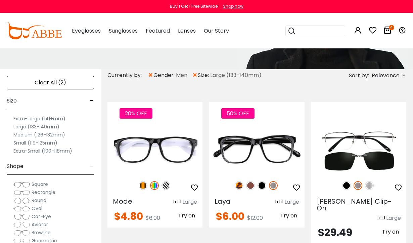
click at [0, 0] on img at bounding box center [0, 0] width 0 height 0
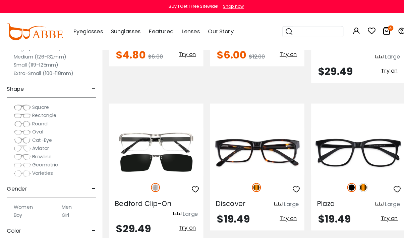
scroll to position [258, 0]
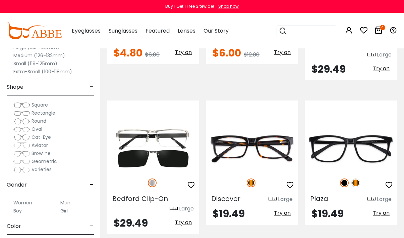
click at [359, 178] on img at bounding box center [356, 182] width 9 height 9
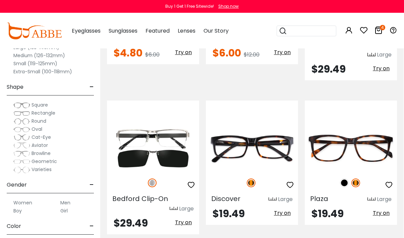
click at [0, 0] on img at bounding box center [0, 0] width 0 height 0
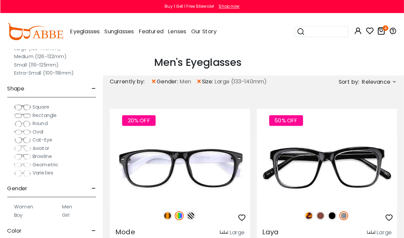
scroll to position [470, 0]
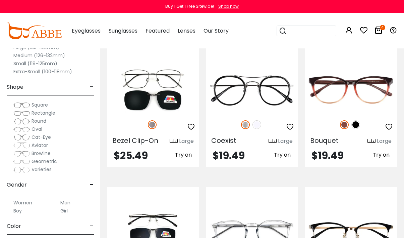
click at [361, 117] on div at bounding box center [351, 124] width 92 height 14
click at [358, 120] on img at bounding box center [356, 124] width 9 height 9
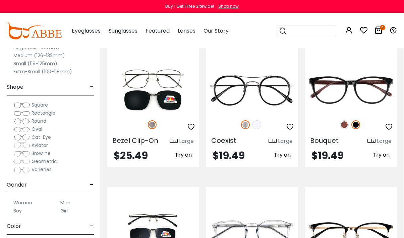
click at [345, 120] on img at bounding box center [344, 124] width 9 height 9
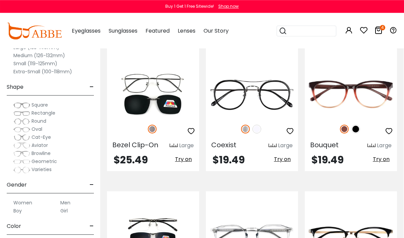
scroll to position [461, 0]
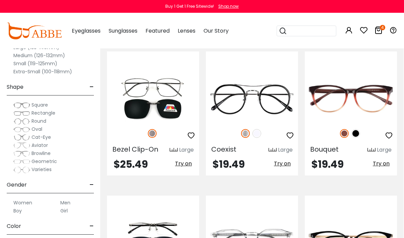
click at [0, 0] on img at bounding box center [0, 0] width 0 height 0
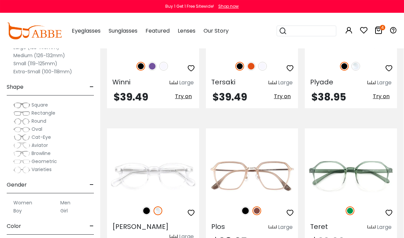
scroll to position [1141, 0]
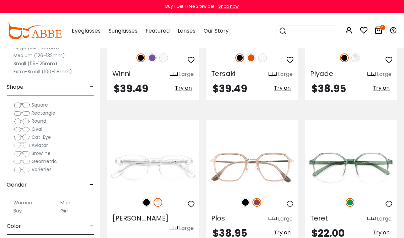
click at [362, 195] on div at bounding box center [351, 202] width 92 height 14
click at [0, 0] on img at bounding box center [0, 0] width 0 height 0
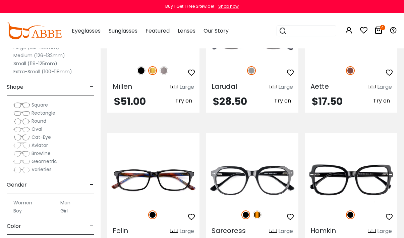
scroll to position [1571, 0]
click at [260, 210] on img at bounding box center [257, 214] width 9 height 9
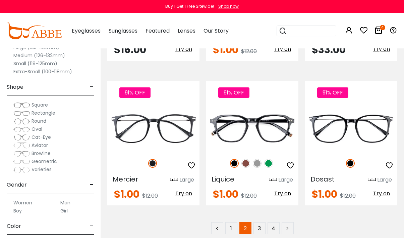
scroll to position [2929, 0]
click at [261, 222] on link "3" at bounding box center [260, 228] width 12 height 12
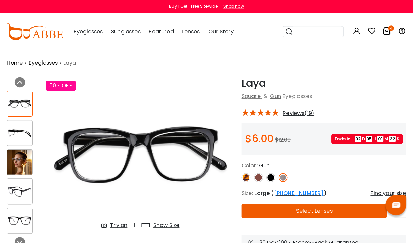
scroll to position [2, 0]
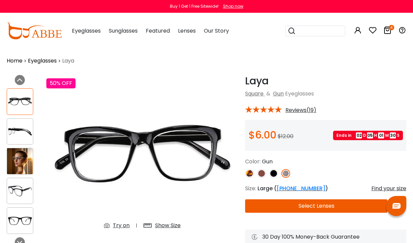
click at [23, 129] on img at bounding box center [20, 131] width 26 height 13
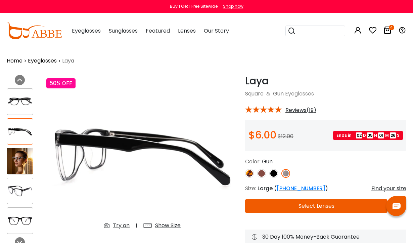
click at [28, 190] on img at bounding box center [20, 190] width 26 height 13
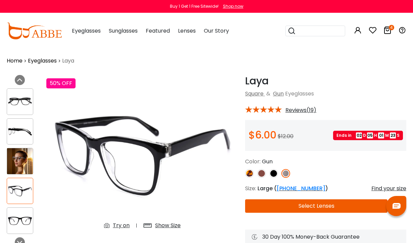
click at [25, 218] on img at bounding box center [20, 220] width 26 height 13
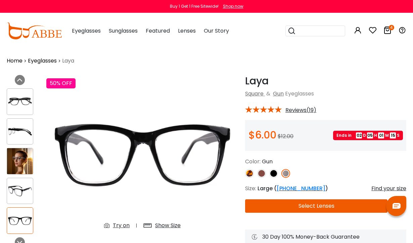
scroll to position [0, 0]
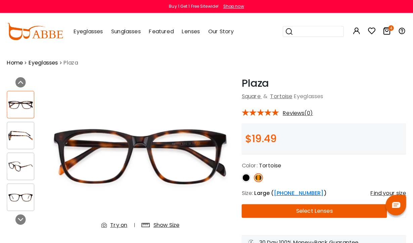
scroll to position [2, 0]
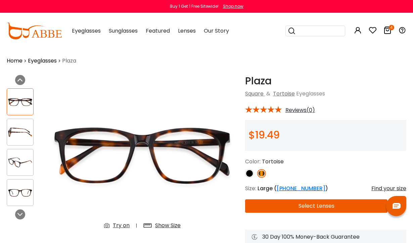
click at [17, 100] on img at bounding box center [20, 101] width 26 height 13
click at [20, 134] on img at bounding box center [20, 132] width 26 height 13
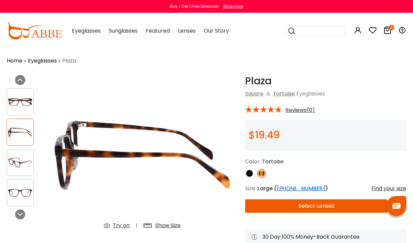
click at [24, 157] on img at bounding box center [20, 162] width 26 height 13
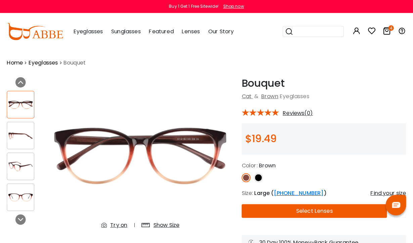
scroll to position [2, 0]
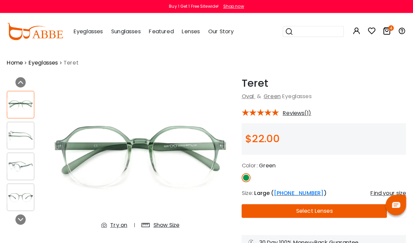
scroll to position [2, 0]
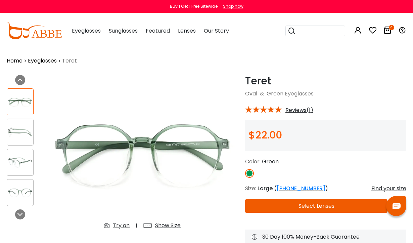
click at [164, 224] on div "Show Size" at bounding box center [168, 225] width 26 height 8
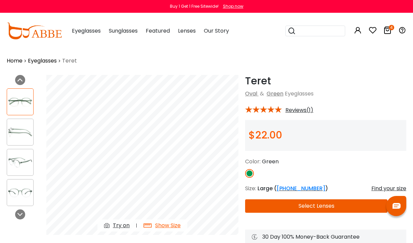
click at [23, 157] on img at bounding box center [20, 162] width 26 height 13
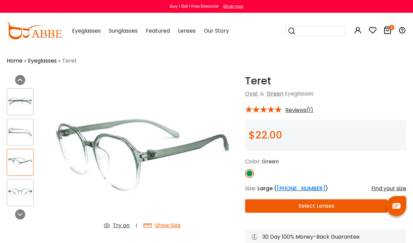
click at [26, 192] on img at bounding box center [20, 192] width 26 height 13
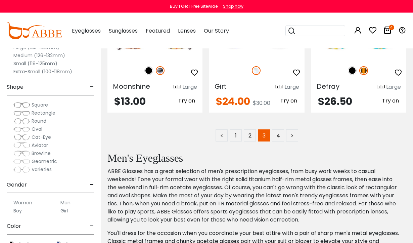
scroll to position [2979, 0]
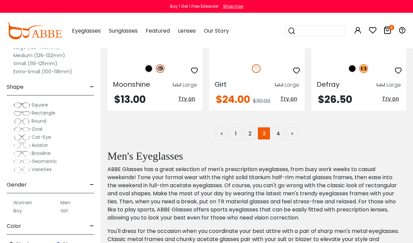
click at [278, 133] on link "4" at bounding box center [278, 133] width 12 height 12
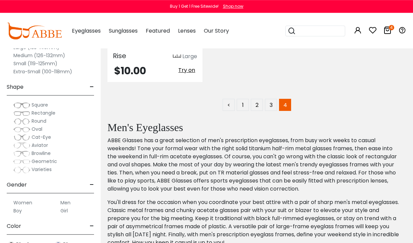
scroll to position [682, 0]
